Goal: Transaction & Acquisition: Download file/media

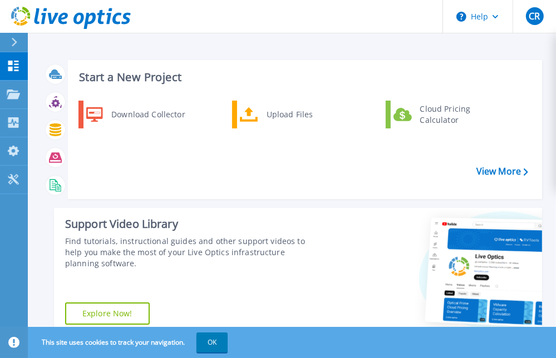
click at [344, 182] on div "Download Collector Upload Files Cloud Pricing Calculator" at bounding box center [303, 146] width 466 height 96
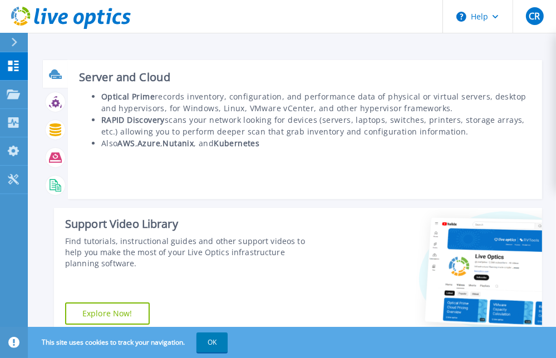
click at [56, 73] on icon at bounding box center [54, 73] width 11 height 8
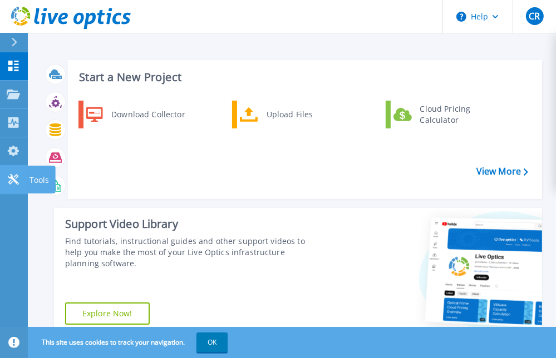
click at [6, 184] on link "Tools Tools" at bounding box center [14, 180] width 28 height 28
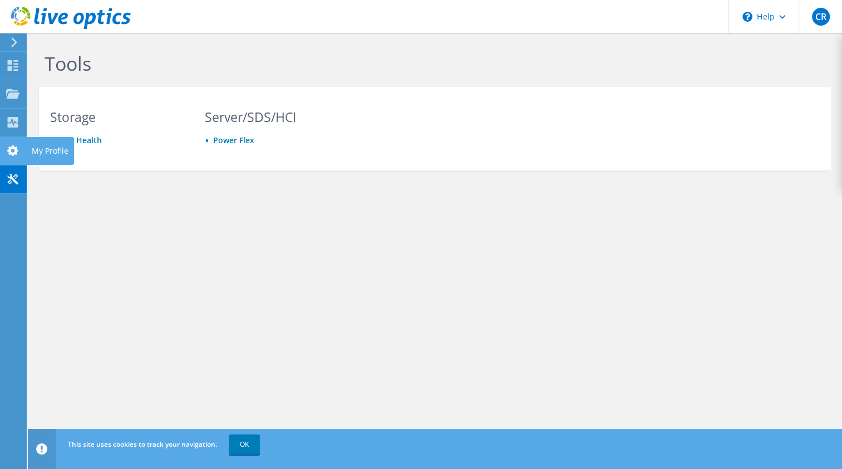
click at [13, 147] on use at bounding box center [12, 150] width 11 height 11
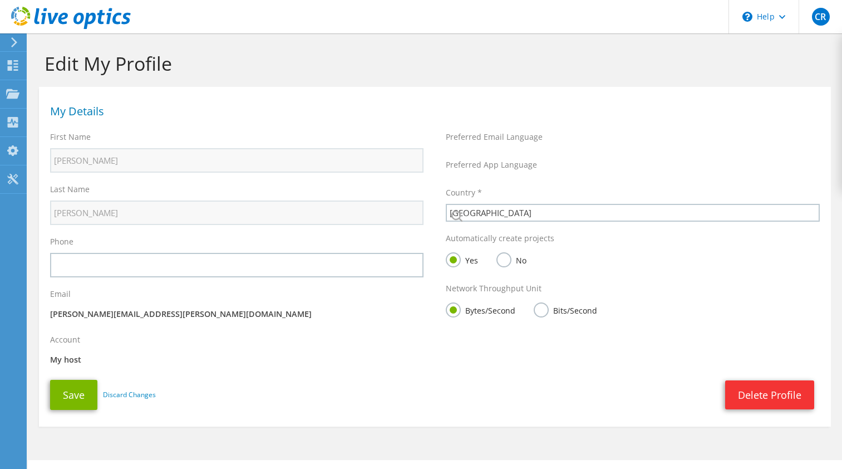
select select "30"
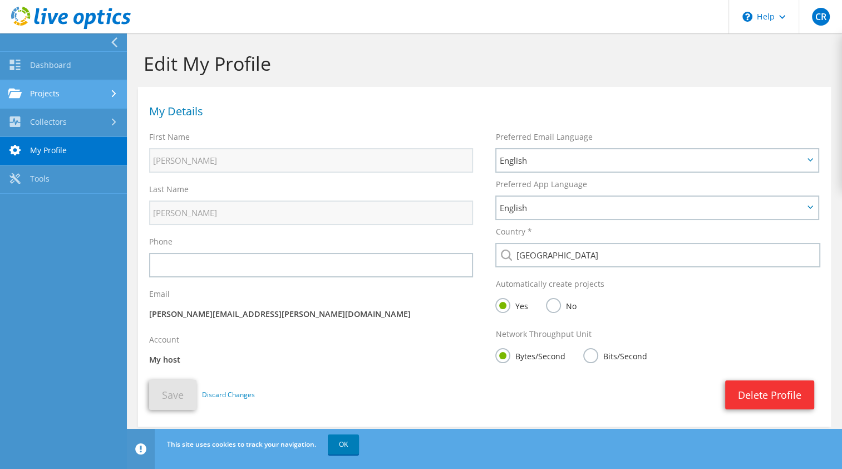
click at [86, 97] on link "Projects" at bounding box center [63, 94] width 127 height 28
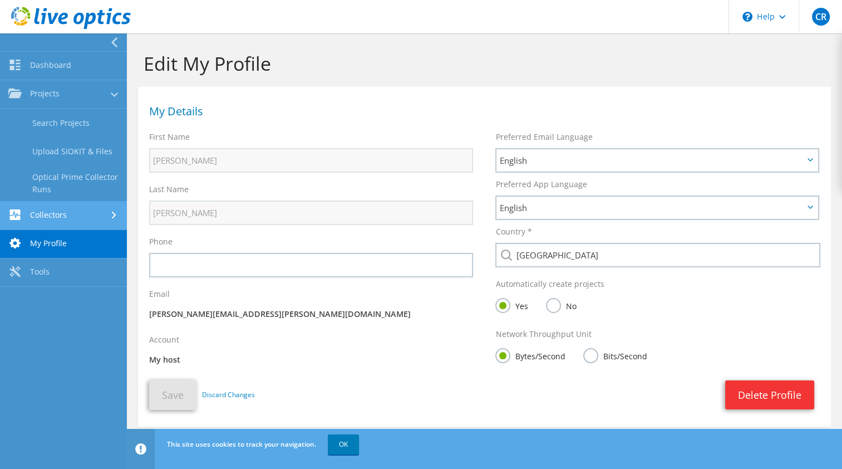
click at [101, 214] on link "Collectors" at bounding box center [63, 215] width 127 height 28
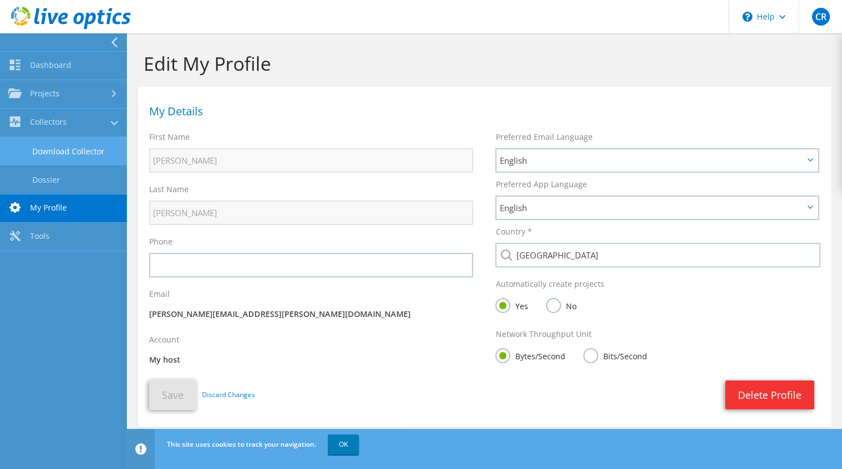
click at [99, 150] on link "Download Collector" at bounding box center [63, 151] width 127 height 28
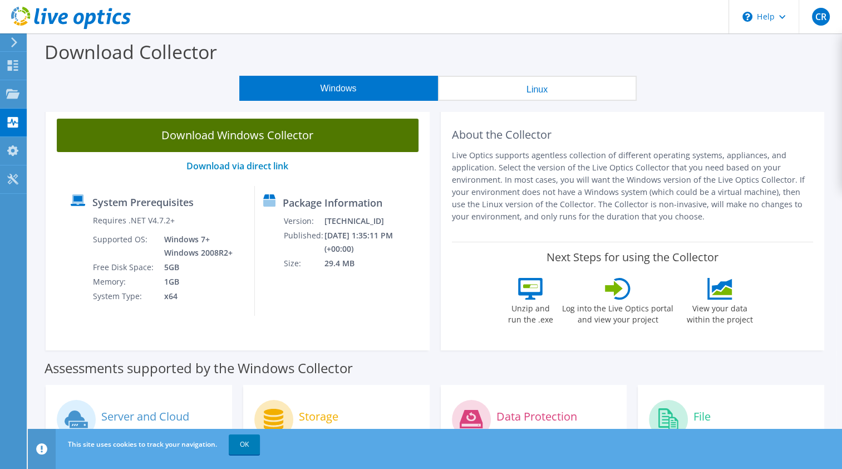
click at [260, 135] on link "Download Windows Collector" at bounding box center [238, 135] width 362 height 33
